Goal: Information Seeking & Learning: Learn about a topic

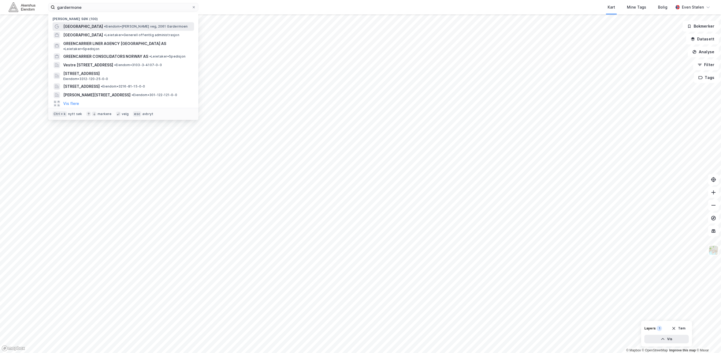
click at [132, 25] on span "• Eiendom • [PERSON_NAME] veg, 2061 [GEOGRAPHIC_DATA]" at bounding box center [146, 26] width 84 height 4
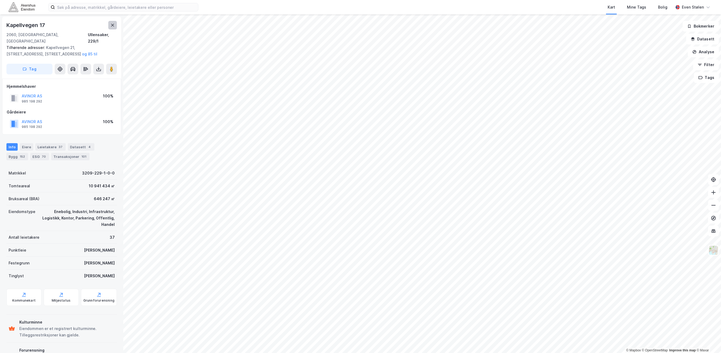
click at [110, 24] on button at bounding box center [112, 25] width 9 height 9
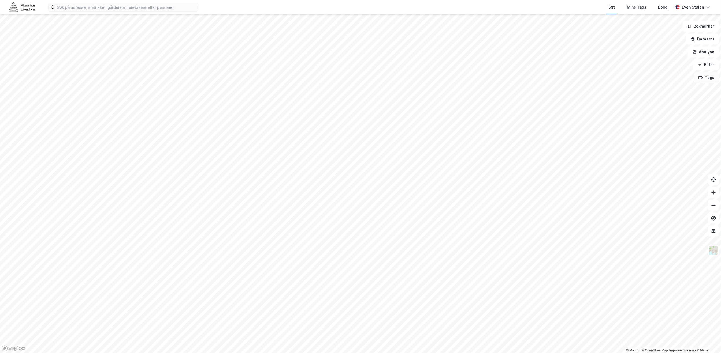
click at [708, 83] on button "Tags" at bounding box center [706, 77] width 25 height 11
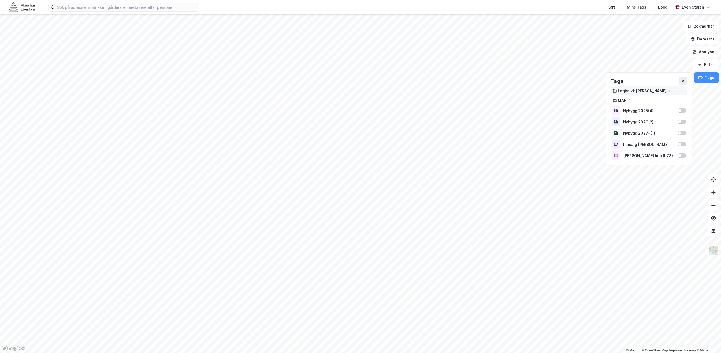
click at [646, 90] on div "Logistikk huber" at bounding box center [642, 91] width 49 height 5
click at [644, 101] on div "Gardermoen hub ( 101 )" at bounding box center [649, 101] width 47 height 5
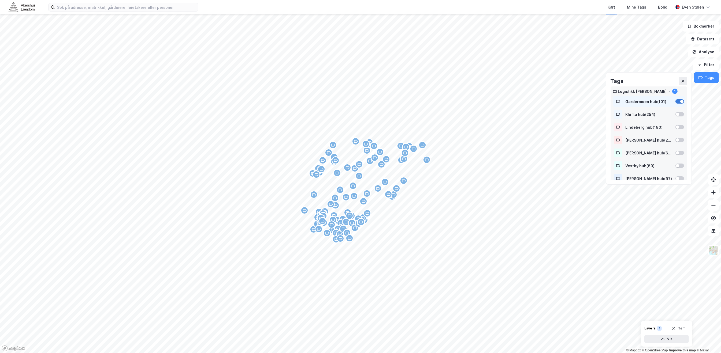
click at [675, 101] on div at bounding box center [679, 101] width 9 height 4
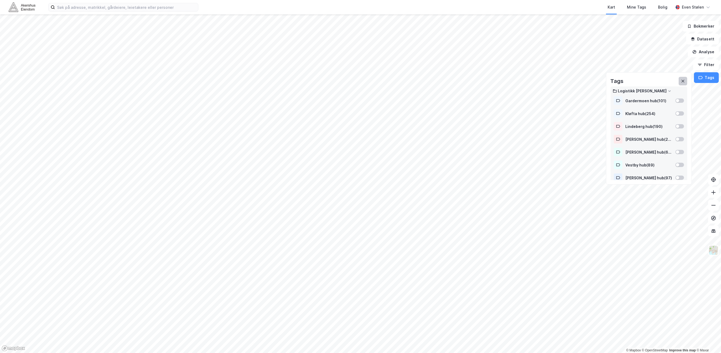
click at [683, 83] on icon at bounding box center [683, 81] width 4 height 4
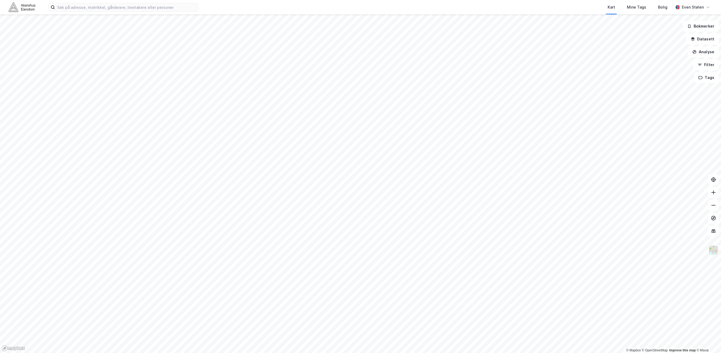
click at [715, 252] on img at bounding box center [713, 250] width 10 height 10
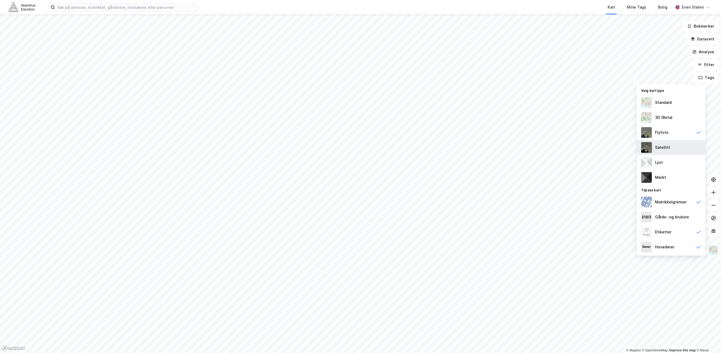
click at [680, 144] on div "Satellitt" at bounding box center [671, 147] width 69 height 15
click at [662, 130] on div "Flyfoto" at bounding box center [661, 132] width 13 height 6
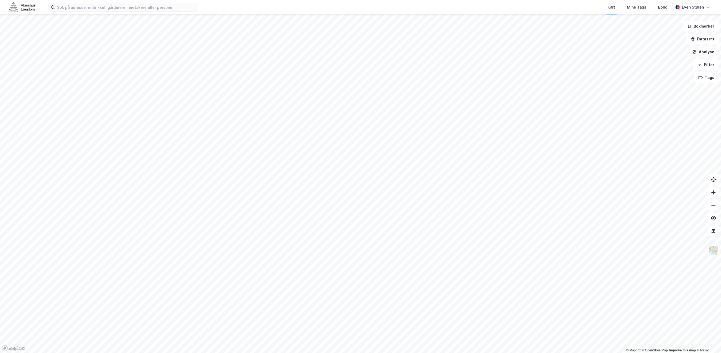
click at [702, 50] on button "Analyse" at bounding box center [703, 52] width 31 height 11
click at [657, 65] on div "Tegn område" at bounding box center [656, 63] width 47 height 5
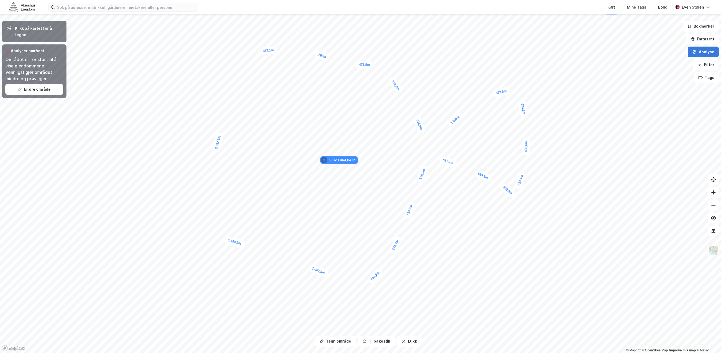
click at [707, 49] on button "Analyse" at bounding box center [703, 52] width 31 height 11
click at [412, 341] on button "Lukk" at bounding box center [409, 341] width 24 height 11
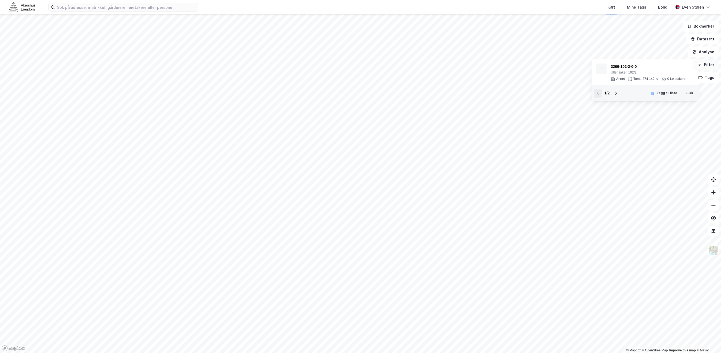
click at [703, 66] on button "Filter" at bounding box center [706, 64] width 26 height 11
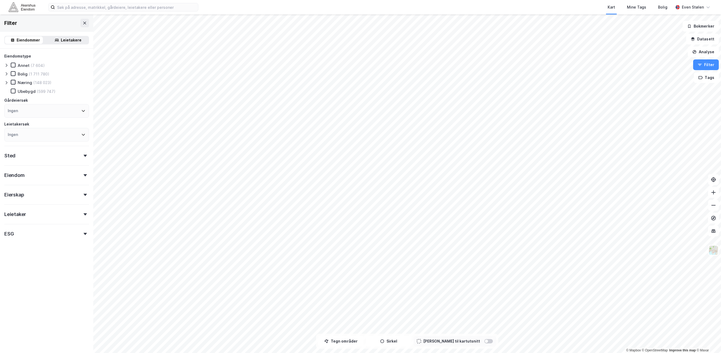
click at [11, 82] on icon at bounding box center [13, 82] width 4 height 4
click at [7, 83] on icon at bounding box center [6, 83] width 4 height 4
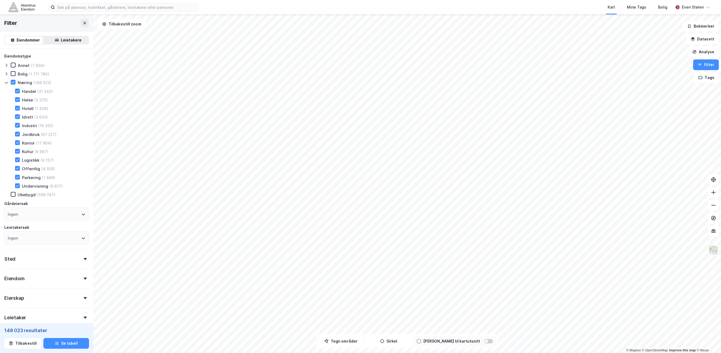
click at [17, 81] on div "Næring (148 023)" at bounding box center [31, 82] width 41 height 5
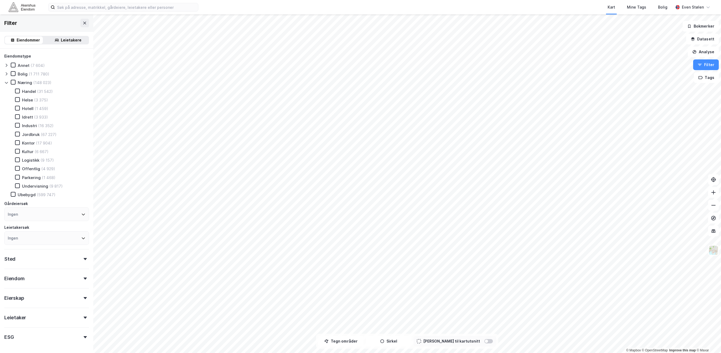
click at [18, 124] on icon at bounding box center [18, 126] width 4 height 4
click at [16, 158] on icon at bounding box center [18, 160] width 4 height 4
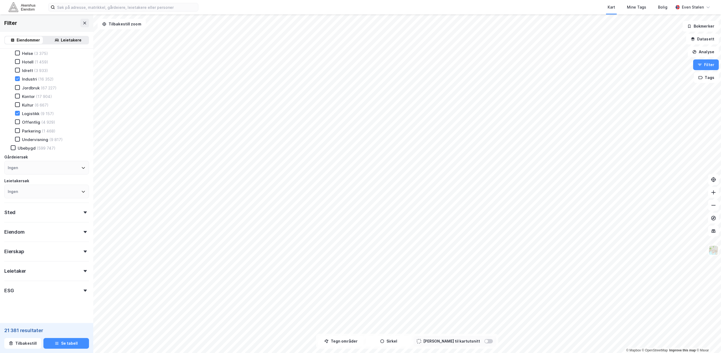
click at [66, 206] on div "Sted" at bounding box center [46, 210] width 85 height 15
click at [72, 347] on button "Se tabell" at bounding box center [66, 343] width 46 height 11
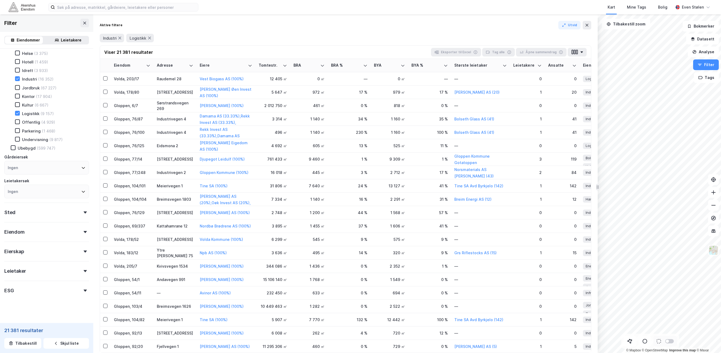
click at [50, 228] on div "Eiendom" at bounding box center [46, 229] width 85 height 15
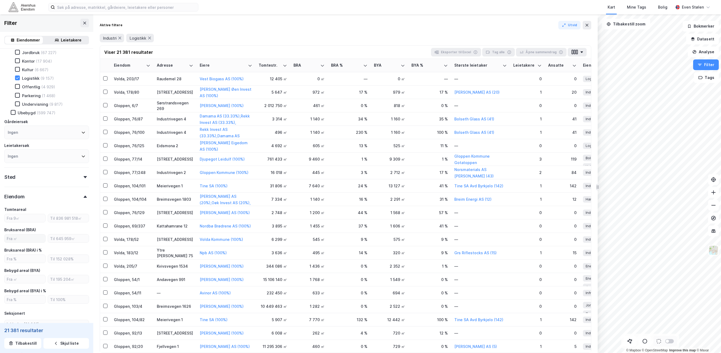
scroll to position [83, 0]
click at [31, 234] on input "number" at bounding box center [25, 238] width 41 height 8
type input "50"
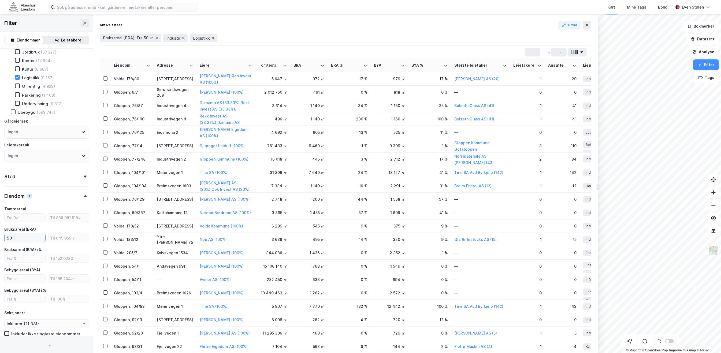
type input "Inkluder (20 890)"
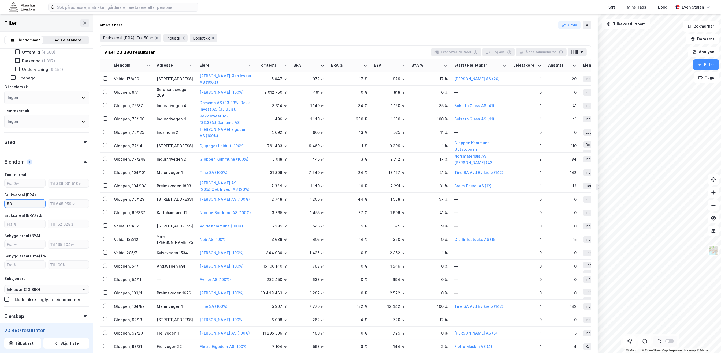
scroll to position [118, 0]
type input "50"
click at [29, 239] on input "number" at bounding box center [25, 243] width 41 height 8
type input "50"
type input "Inkluder (20 564)"
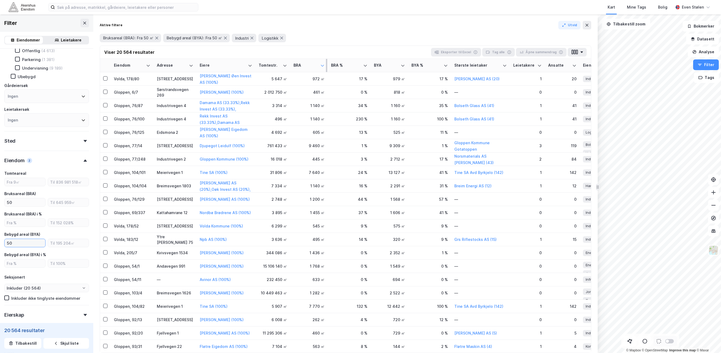
type input "50"
click at [321, 66] on icon at bounding box center [322, 66] width 4 height 4
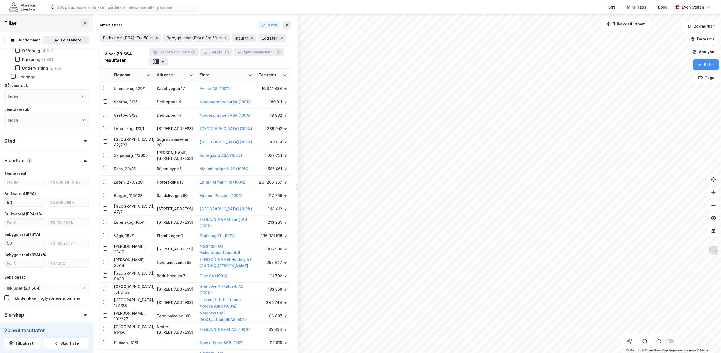
drag, startPoint x: 596, startPoint y: 110, endPoint x: 304, endPoint y: 113, distance: 291.9
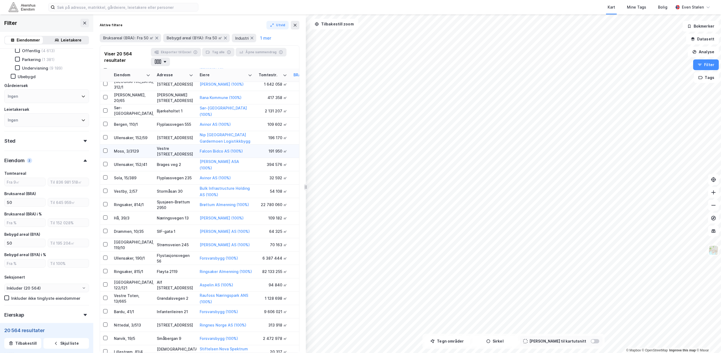
scroll to position [250, 0]
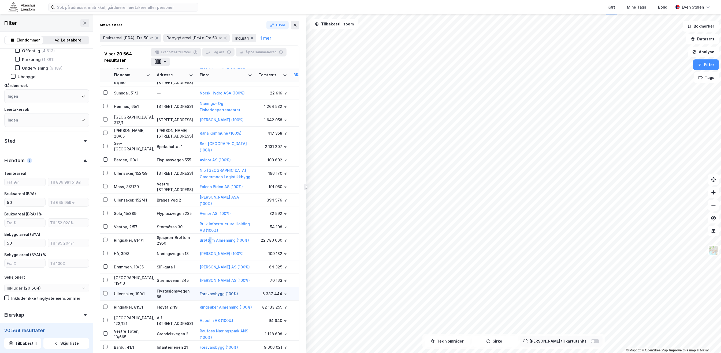
drag, startPoint x: 213, startPoint y: 271, endPoint x: 214, endPoint y: 292, distance: 21.4
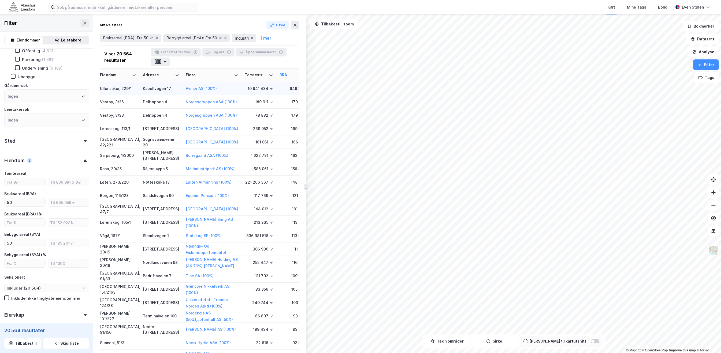
scroll to position [0, 0]
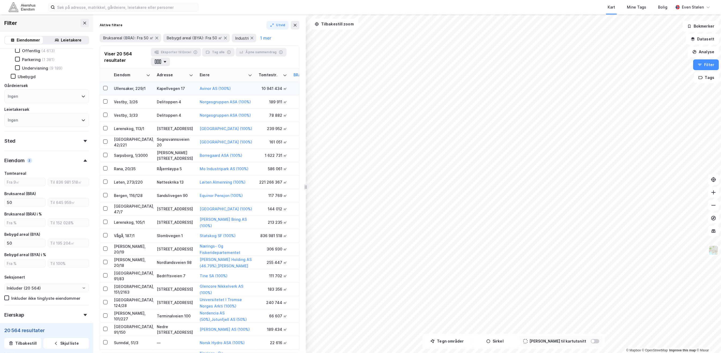
click at [102, 88] on td at bounding box center [105, 88] width 11 height 13
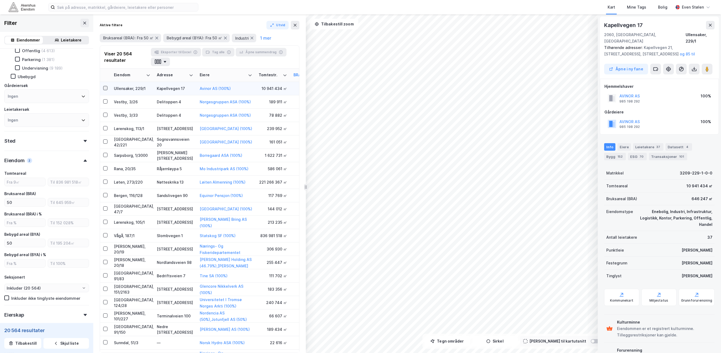
click at [105, 87] on icon at bounding box center [105, 88] width 4 height 4
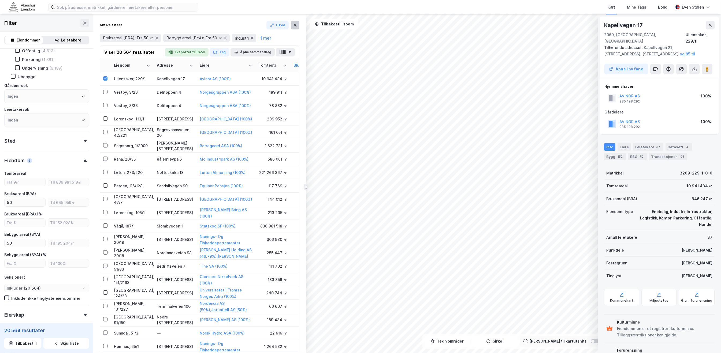
click at [293, 25] on icon at bounding box center [295, 25] width 4 height 4
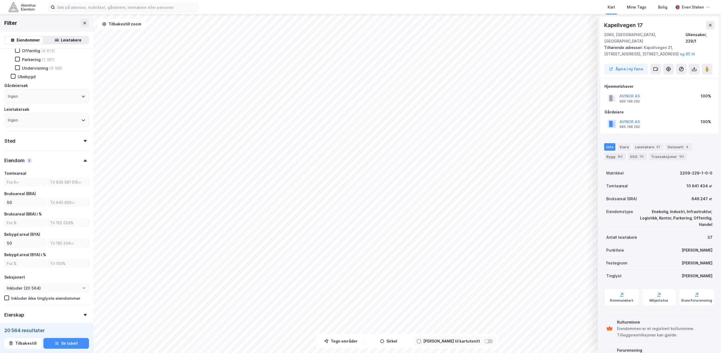
drag, startPoint x: 710, startPoint y: 24, endPoint x: 684, endPoint y: 29, distance: 26.0
click at [709, 24] on icon at bounding box center [710, 25] width 4 height 4
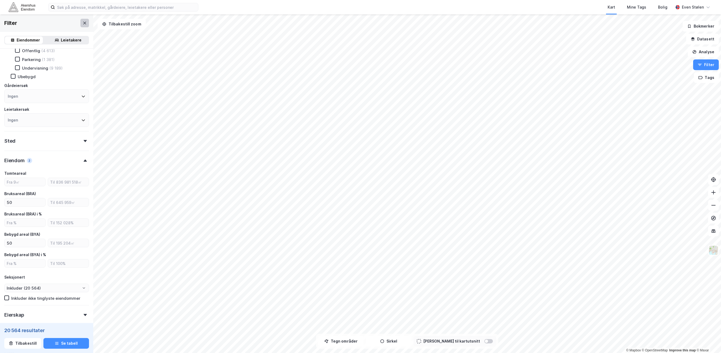
click at [83, 23] on icon at bounding box center [85, 23] width 4 height 4
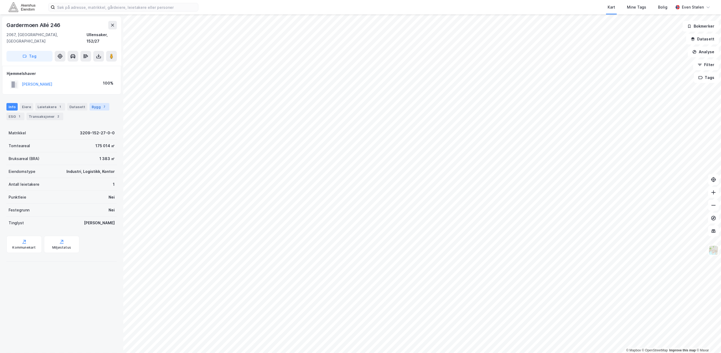
click at [94, 103] on div "Bygg 7" at bounding box center [100, 107] width 20 height 8
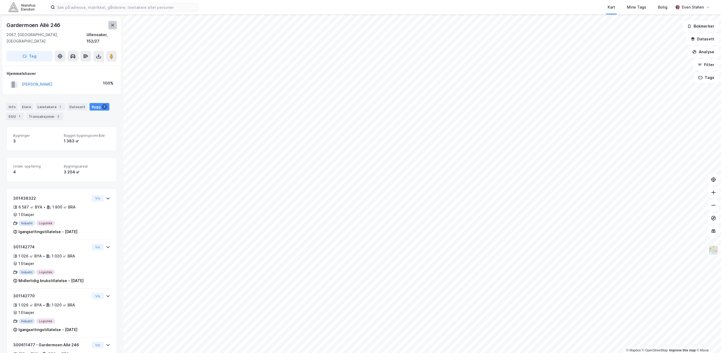
click at [112, 25] on icon at bounding box center [112, 25] width 4 height 4
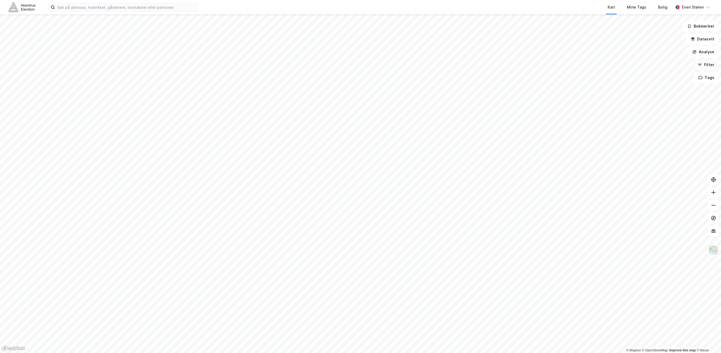
click at [709, 65] on button "Filter" at bounding box center [706, 64] width 26 height 11
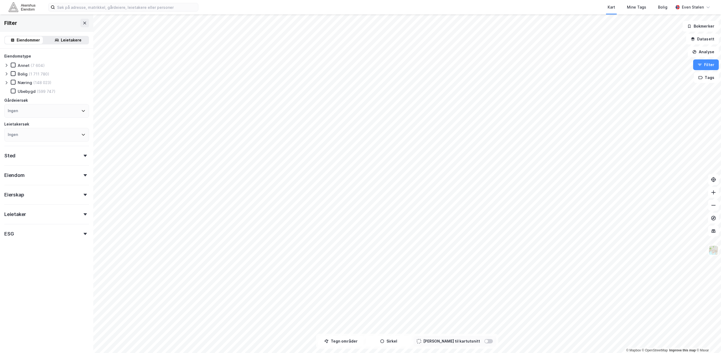
click at [40, 193] on div "Eierskap" at bounding box center [46, 192] width 85 height 15
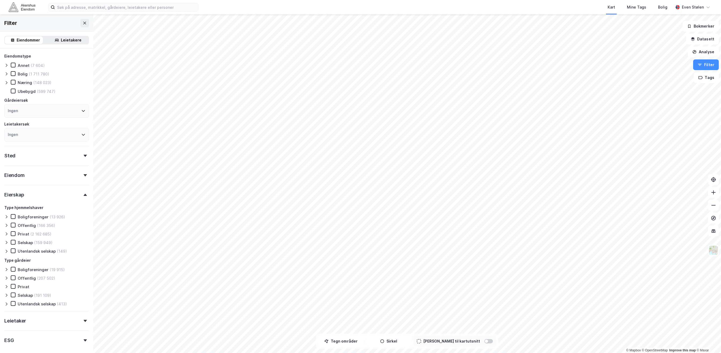
click at [40, 193] on div "Eierskap" at bounding box center [46, 192] width 85 height 15
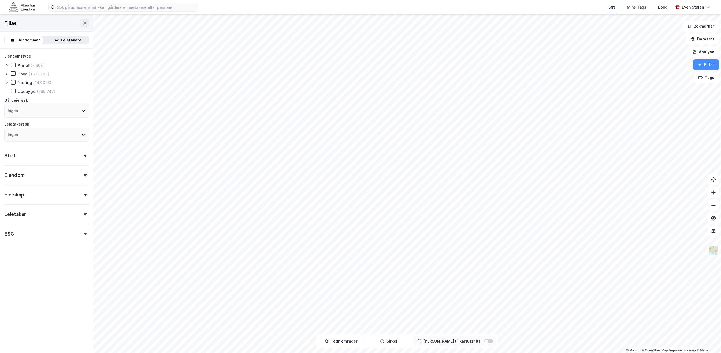
click at [46, 172] on div "Eiendom" at bounding box center [46, 173] width 85 height 15
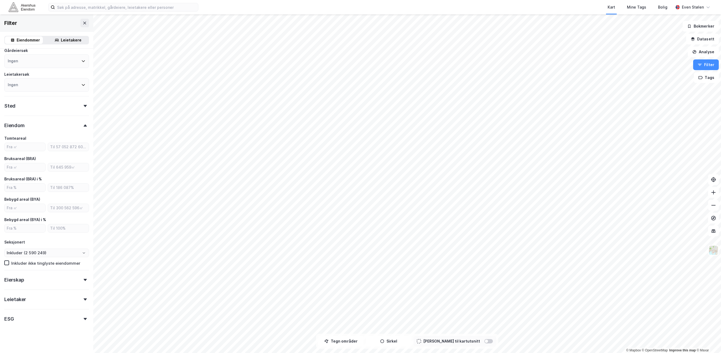
scroll to position [51, 0]
click at [75, 250] on input "Inkluder (2 590 249)" at bounding box center [47, 252] width 84 height 8
click at [80, 253] on input "Inkluder (2 590 249)" at bounding box center [47, 252] width 84 height 8
click at [82, 251] on icon "Close" at bounding box center [83, 252] width 3 height 3
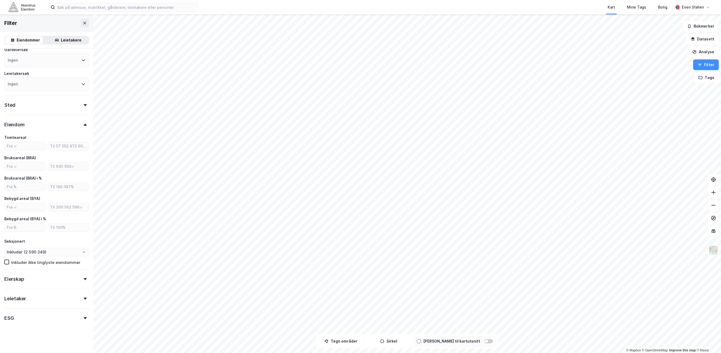
click at [58, 243] on div "Seksjonert" at bounding box center [46, 242] width 85 height 6
click at [54, 272] on div "Eierskap" at bounding box center [46, 277] width 85 height 15
click at [55, 277] on div "Eierskap" at bounding box center [46, 277] width 85 height 15
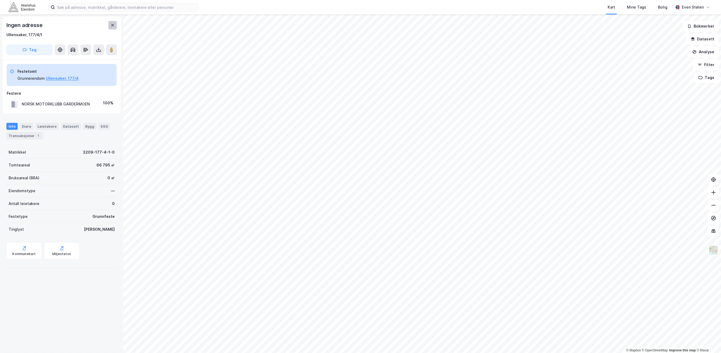
click at [114, 25] on icon at bounding box center [112, 25] width 4 height 4
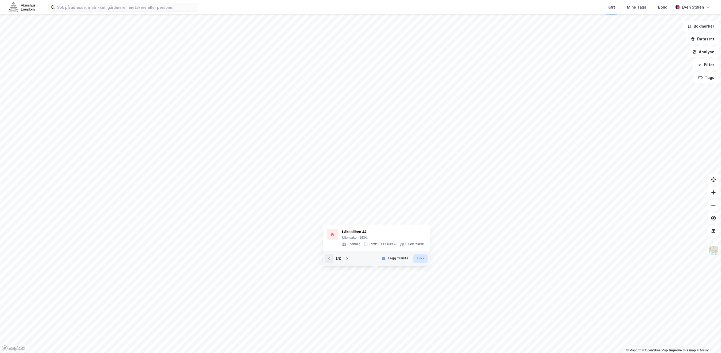
click at [425, 260] on button "Lukk" at bounding box center [420, 259] width 14 height 9
click at [385, 235] on div "Låkeallèen 44" at bounding box center [383, 232] width 82 height 6
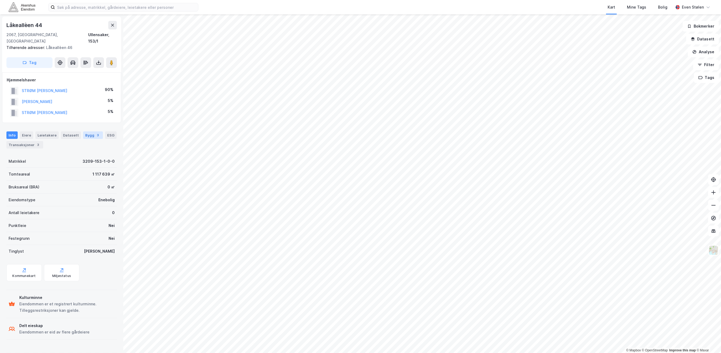
click at [83, 132] on div "Bygg 3" at bounding box center [93, 136] width 20 height 8
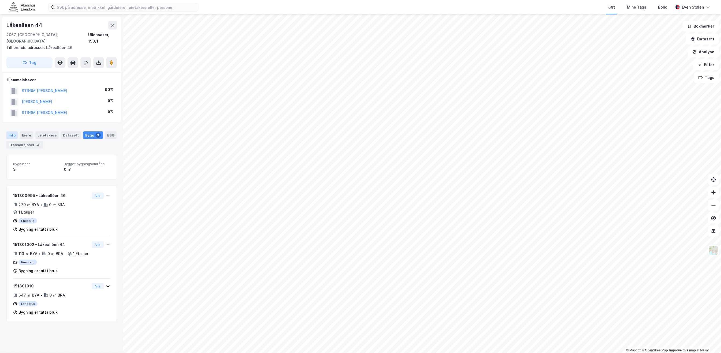
click at [14, 132] on div "Info" at bounding box center [11, 136] width 11 height 8
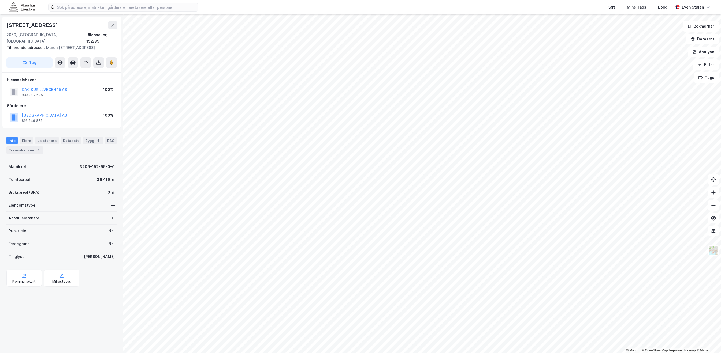
click at [82, 146] on div "Info Eiere Leietakere Datasett Bygg 4 ESG Transaksjoner 7" at bounding box center [61, 145] width 110 height 17
click at [85, 142] on div "Bygg 4" at bounding box center [93, 141] width 20 height 8
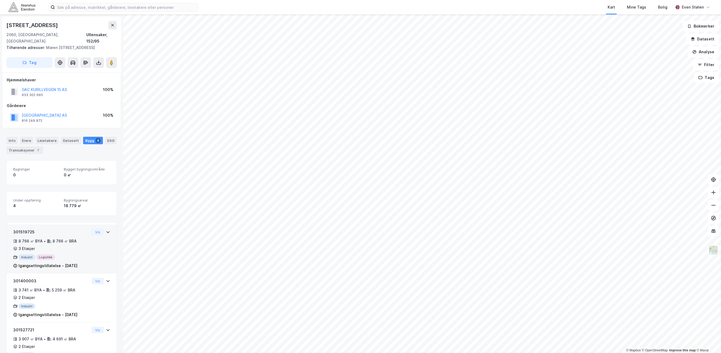
click at [77, 245] on div "8 766 ㎡ BYA • 8 766 ㎡ BRA • 3 Etasjer" at bounding box center [51, 245] width 76 height 14
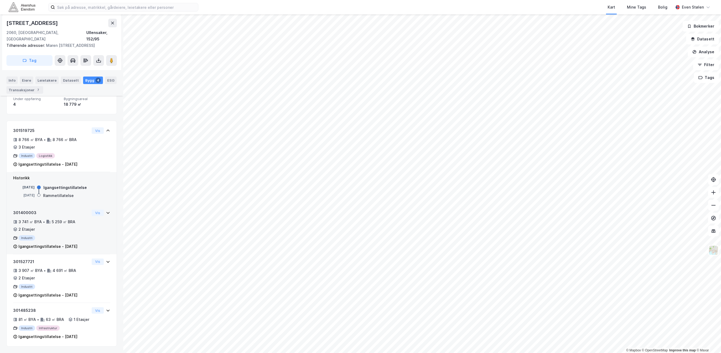
click at [80, 232] on div "3 741 ㎡ BYA • 5 259 ㎡ BRA • 2 Etasjer" at bounding box center [51, 226] width 76 height 14
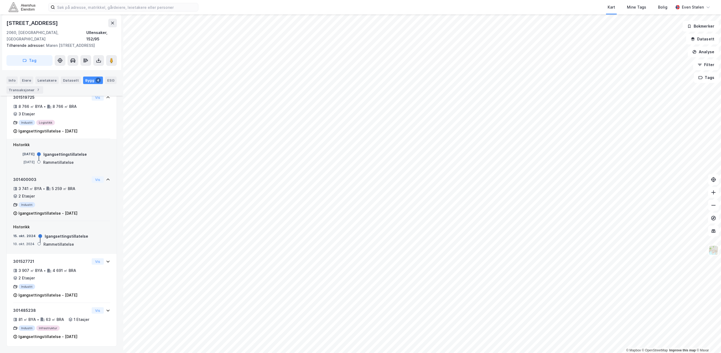
scroll to position [161, 0]
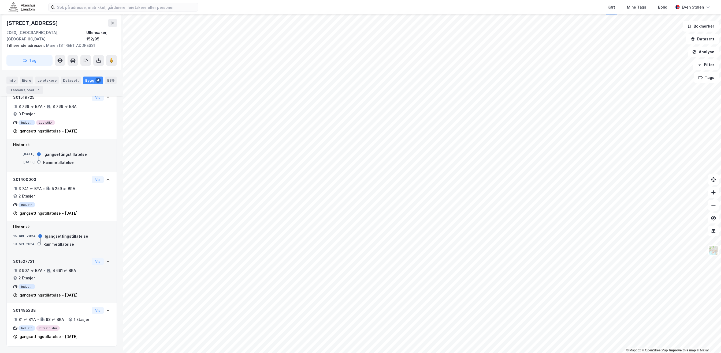
click at [98, 271] on div "301527721 3 907 ㎡ BYA • 4 691 ㎡ BRA • 2 Etasjer Industri Igangsettingstillatels…" at bounding box center [61, 281] width 97 height 45
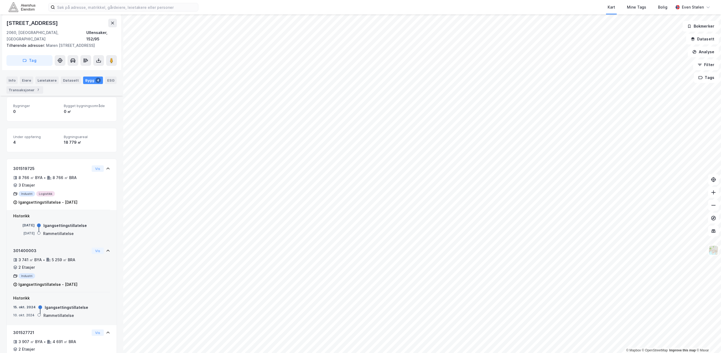
scroll to position [52, 0]
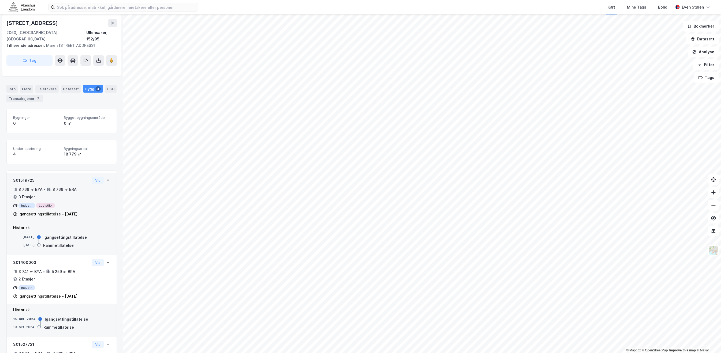
click at [69, 194] on div "8 766 ㎡ BYA • 8 766 ㎡ BRA • 3 Etasjer" at bounding box center [51, 194] width 76 height 14
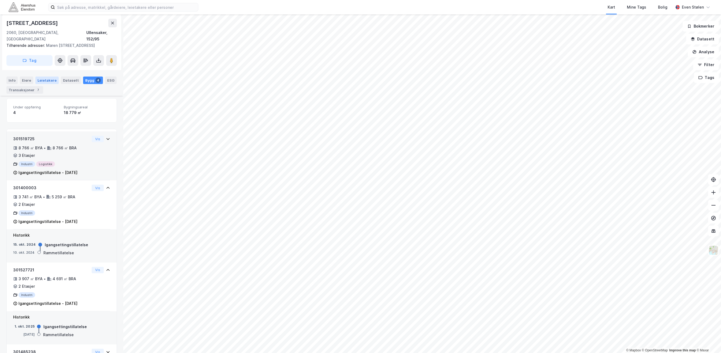
scroll to position [90, 0]
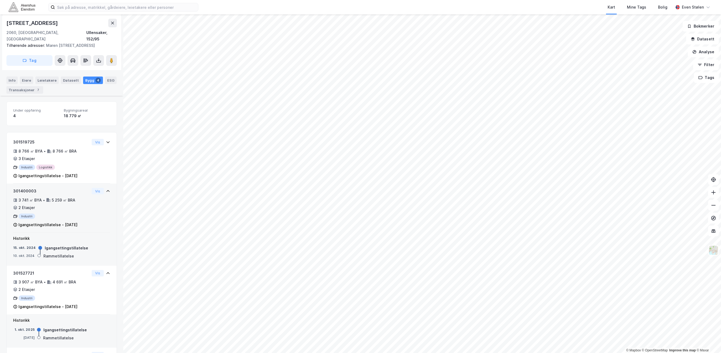
click at [106, 193] on icon at bounding box center [108, 191] width 4 height 4
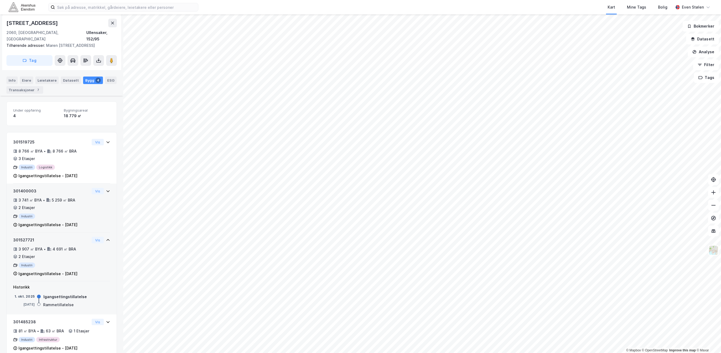
click at [106, 243] on icon at bounding box center [108, 240] width 4 height 4
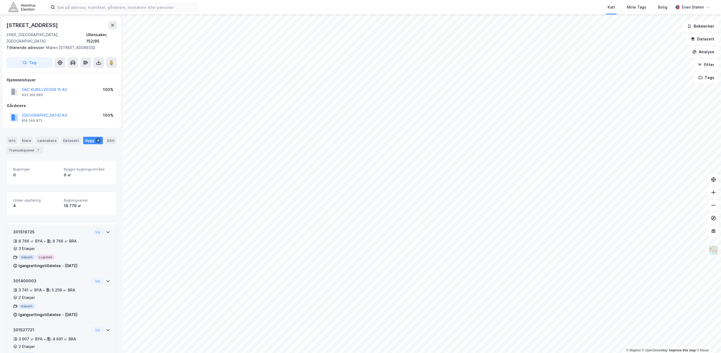
scroll to position [95, 0]
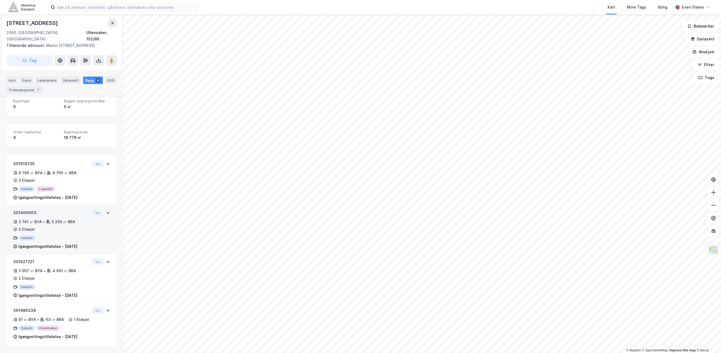
click at [79, 236] on div "Industri" at bounding box center [51, 238] width 76 height 5
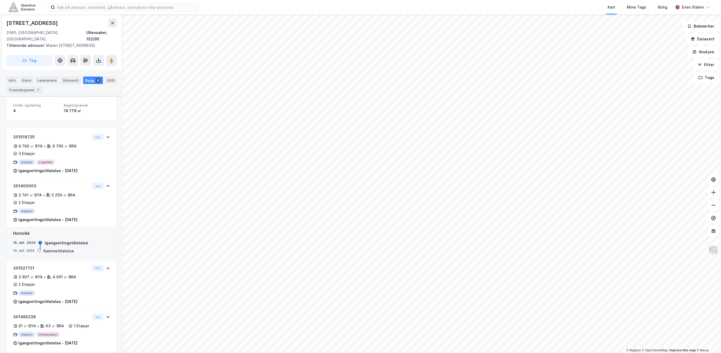
click at [23, 21] on div "Kurillvegen 11" at bounding box center [32, 23] width 53 height 9
copy div "Kurillvegen 11"
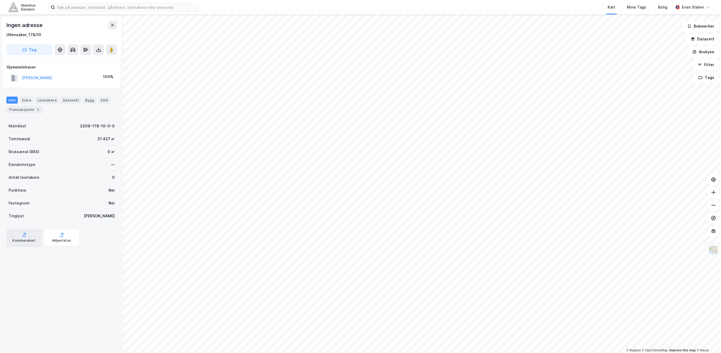
click at [26, 240] on div "Kommunekart" at bounding box center [23, 241] width 23 height 4
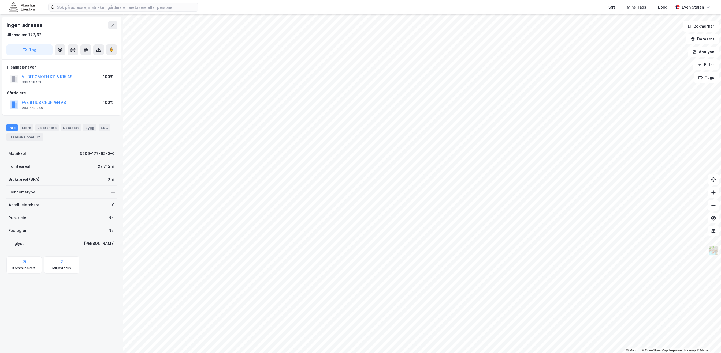
click at [714, 251] on img at bounding box center [713, 250] width 10 height 10
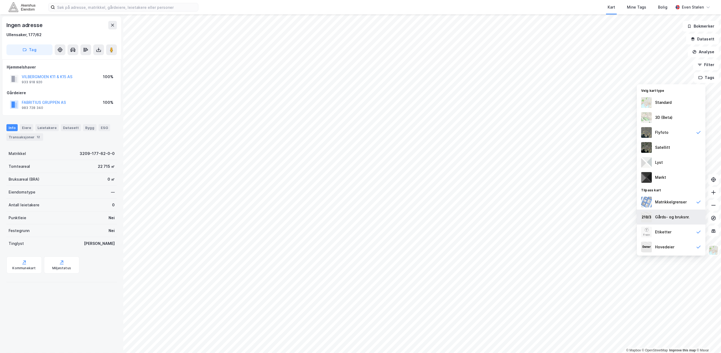
click at [678, 218] on div "Gårds- og bruksnr." at bounding box center [672, 217] width 35 height 6
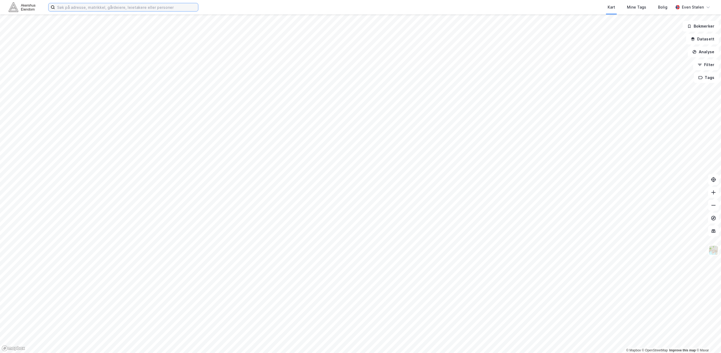
click at [90, 9] on input at bounding box center [126, 7] width 143 height 8
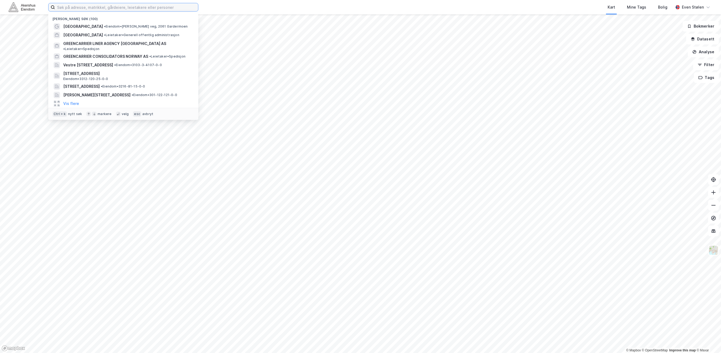
paste input "3209-152-80-0-0"
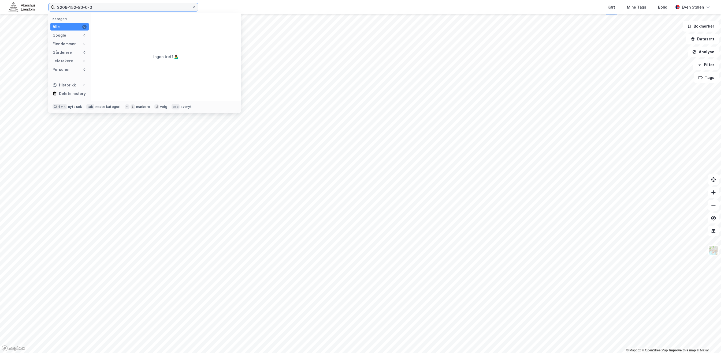
type input "3209-152-80-0-0"
click at [141, 7] on input "3209-152-80-0-0" at bounding box center [123, 7] width 137 height 8
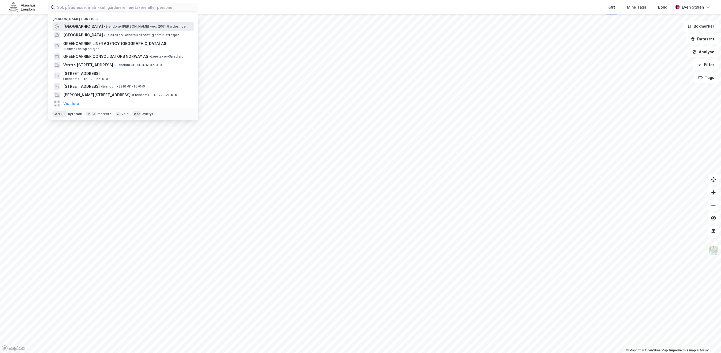
click at [85, 26] on span "Oslo Lufthavn" at bounding box center [83, 26] width 40 height 6
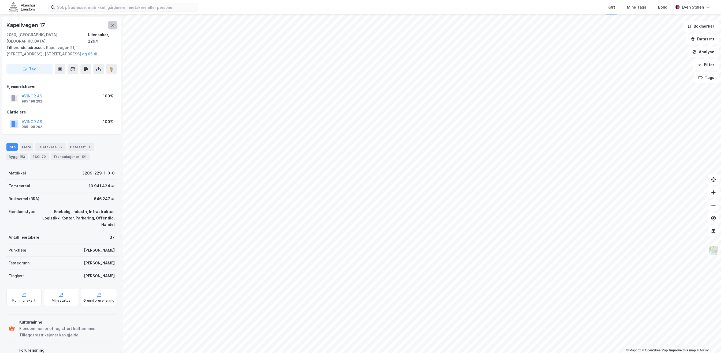
click at [113, 26] on icon at bounding box center [112, 25] width 3 height 3
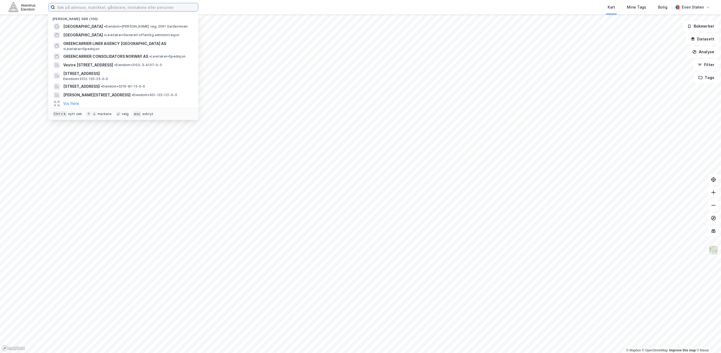
paste input "3209-152-65-0-0"
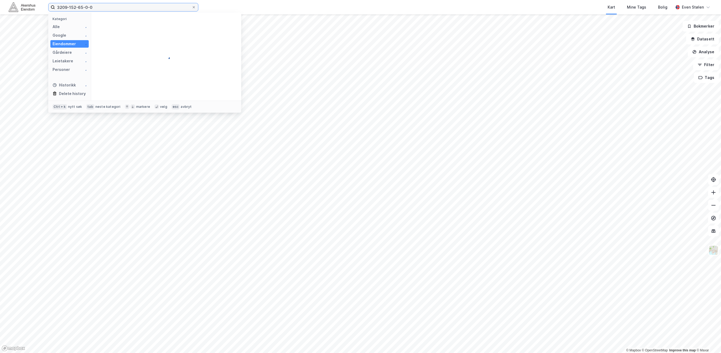
type input "3209-152-65-0-0"
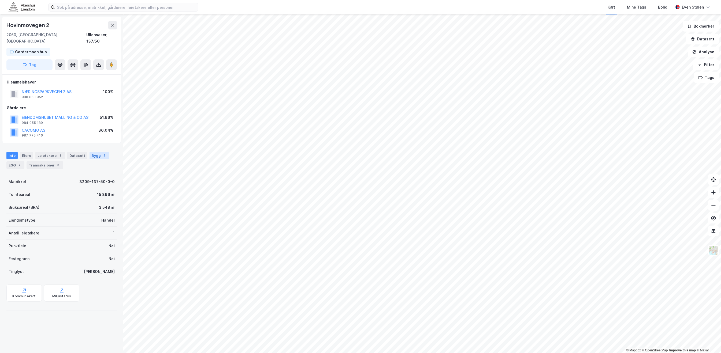
click at [102, 152] on div "Bygg 1" at bounding box center [100, 156] width 20 height 8
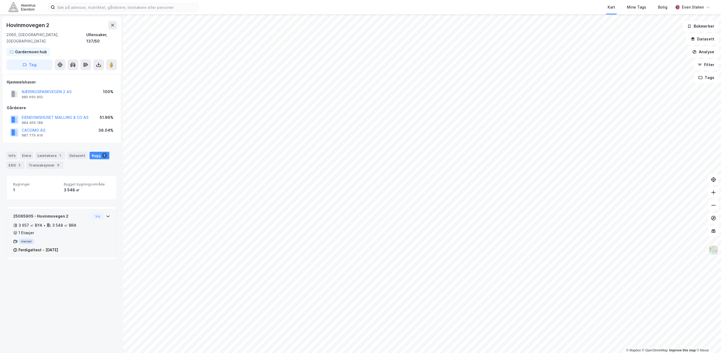
click at [93, 221] on div "25065905 - Hovinmovegen 2 3 657 ㎡ BYA • 3 548 ㎡ BRA • 1 Etasjer Handel Ferdigat…" at bounding box center [61, 235] width 97 height 44
